Goal: Transaction & Acquisition: Obtain resource

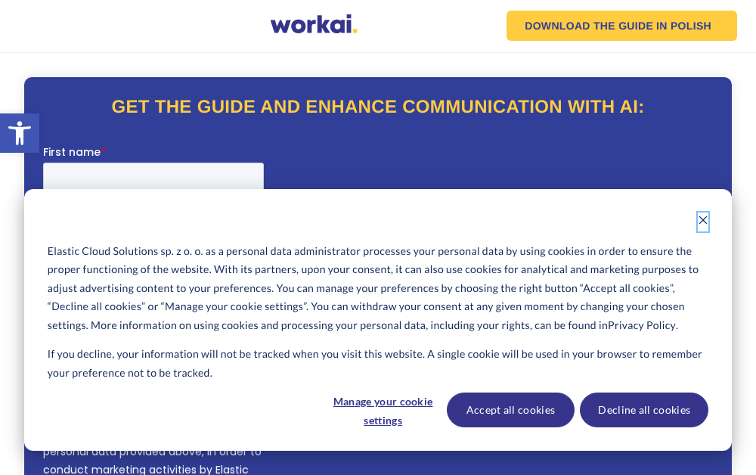
click at [699, 222] on icon "Dismiss cookie banner" at bounding box center [703, 220] width 11 height 11
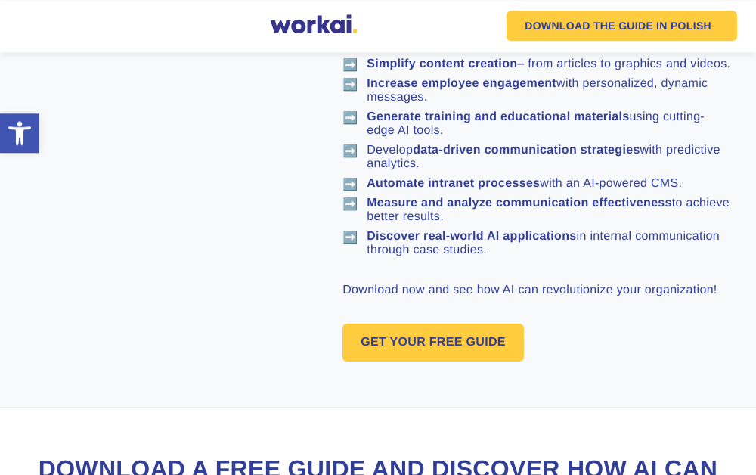
scroll to position [1088, 0]
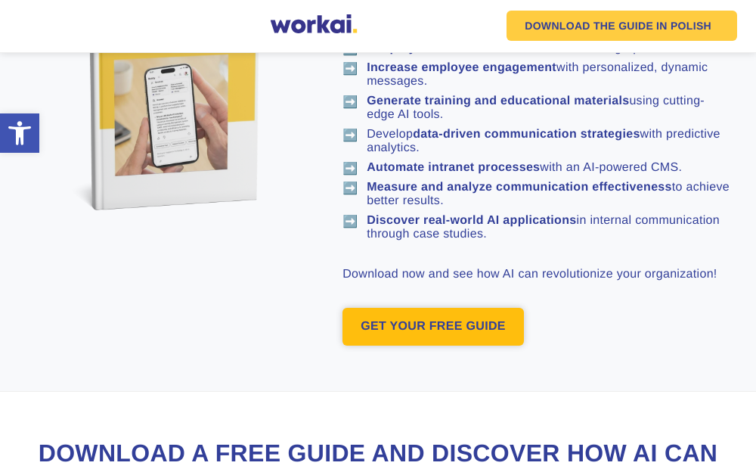
click at [380, 308] on link "GET YOUR FREE GUIDE" at bounding box center [432, 327] width 181 height 38
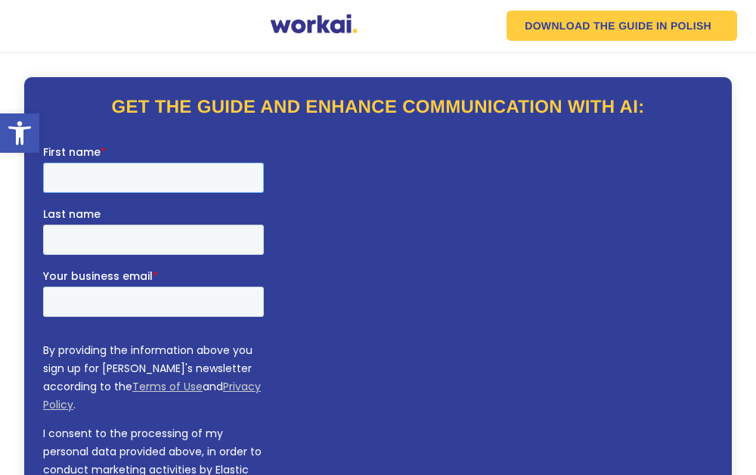
click at [192, 178] on input "First name *" at bounding box center [152, 178] width 221 height 30
type input "Selwyn"
click at [118, 299] on input "Your business email *" at bounding box center [152, 301] width 221 height 30
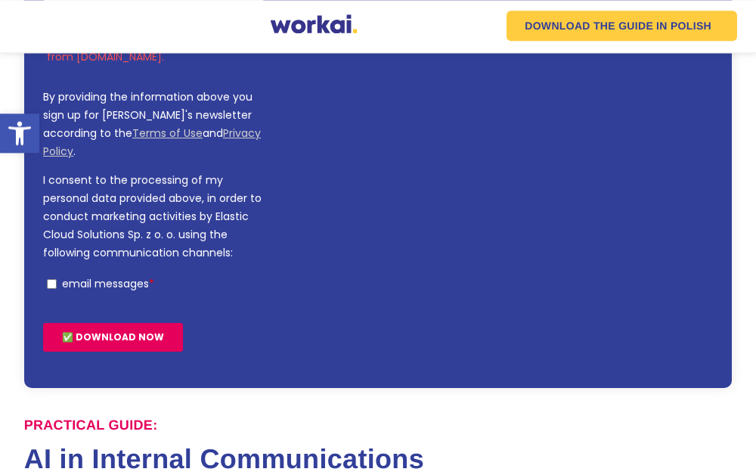
scroll to position [408, 0]
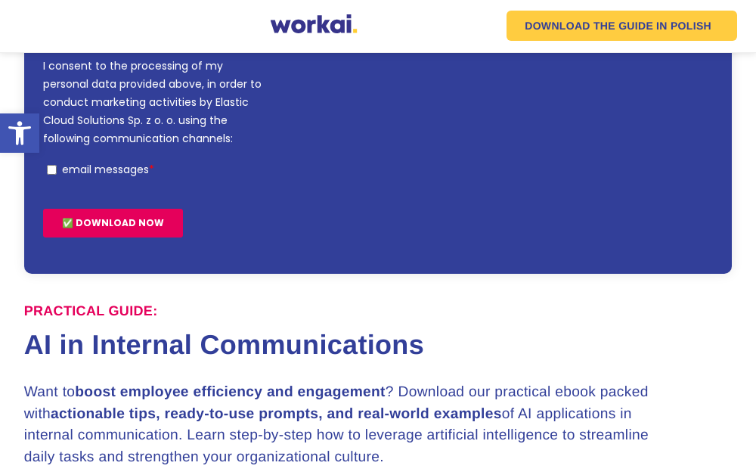
type input "[EMAIL_ADDRESS][DOMAIN_NAME]"
click at [65, 209] on input "✅ DOWNLOAD NOW" at bounding box center [112, 223] width 140 height 29
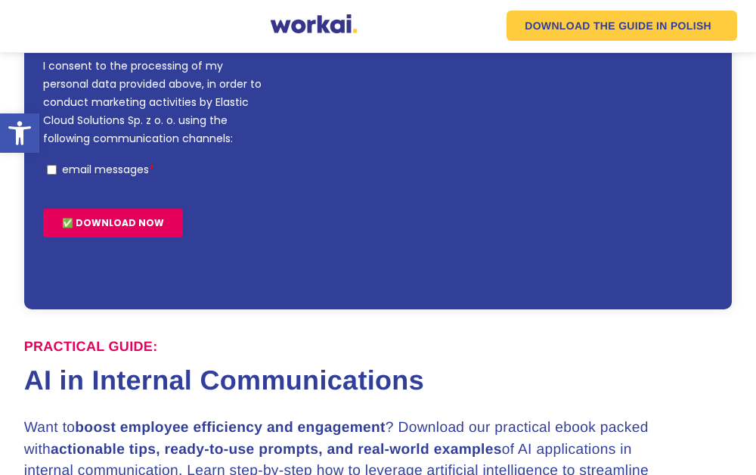
scroll to position [444, 0]
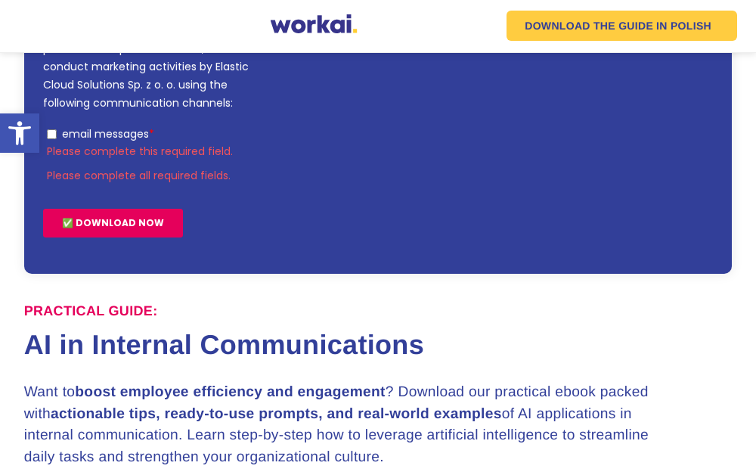
click at [116, 209] on input "✅ DOWNLOAD NOW" at bounding box center [112, 223] width 140 height 29
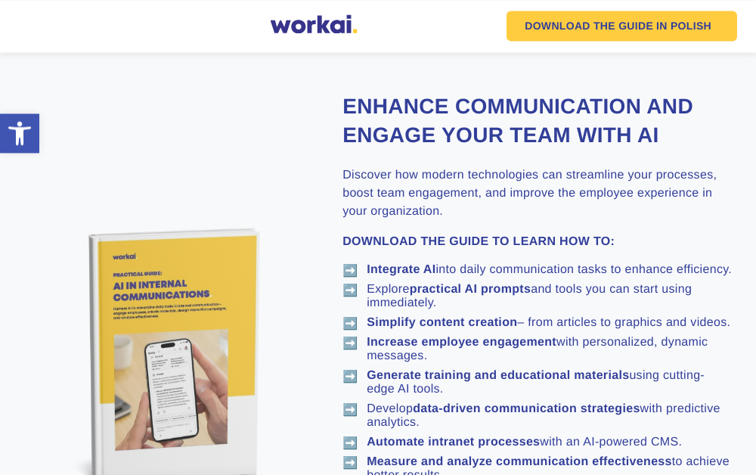
scroll to position [920, 0]
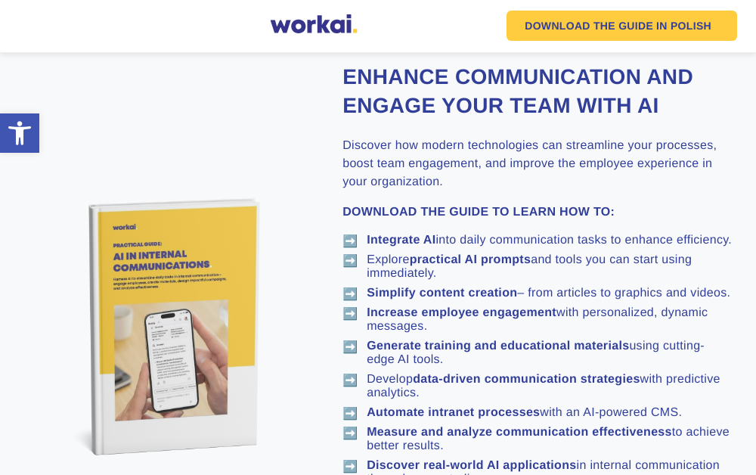
drag, startPoint x: 491, startPoint y: 156, endPoint x: 671, endPoint y: 420, distance: 319.7
click at [671, 420] on div "Enhance communication and engage your team with AI Discover how modern technolo…" at bounding box center [536, 327] width 389 height 528
copy div "LEARN HOW TO: ➡️ Integrate AI into daily communication tasks to enhance efficie…"
click at [297, 399] on div "CHECK OUT THE GUIDE PREVIEW:" at bounding box center [165, 326] width 283 height 257
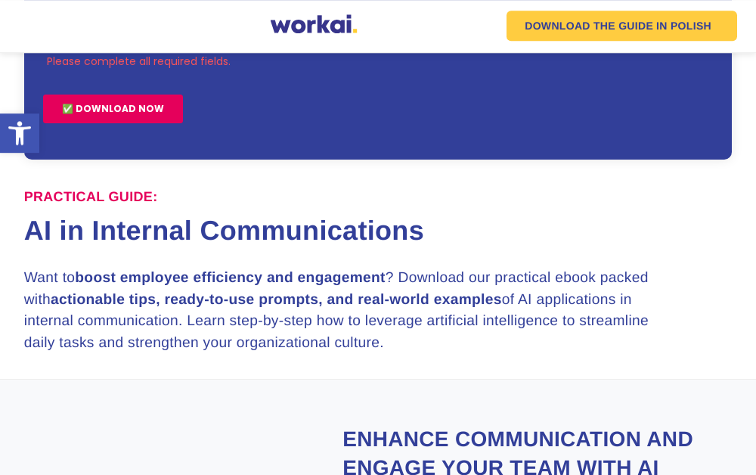
scroll to position [485, 0]
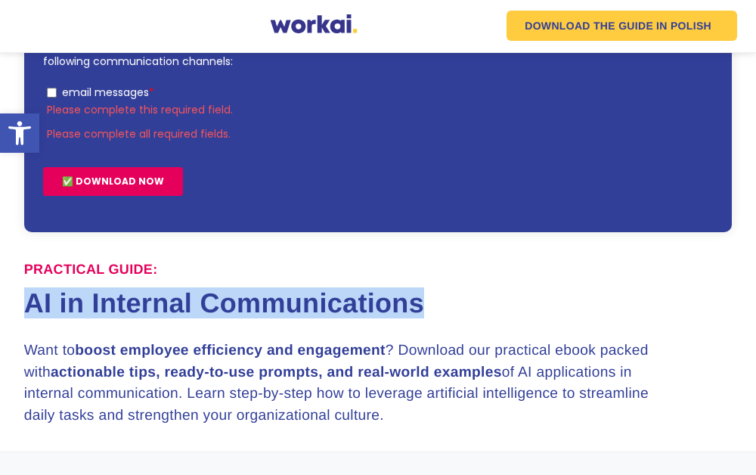
drag, startPoint x: 21, startPoint y: 283, endPoint x: 482, endPoint y: 304, distance: 461.5
click at [482, 304] on h1 "AI in Internal Communications" at bounding box center [378, 303] width 708 height 30
copy h1 "AI in Internal Communications"
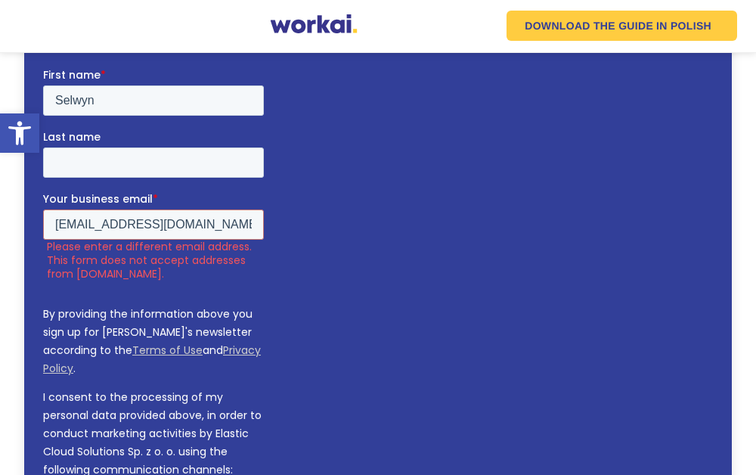
scroll to position [0, 0]
